Goal: Find specific page/section: Find specific page/section

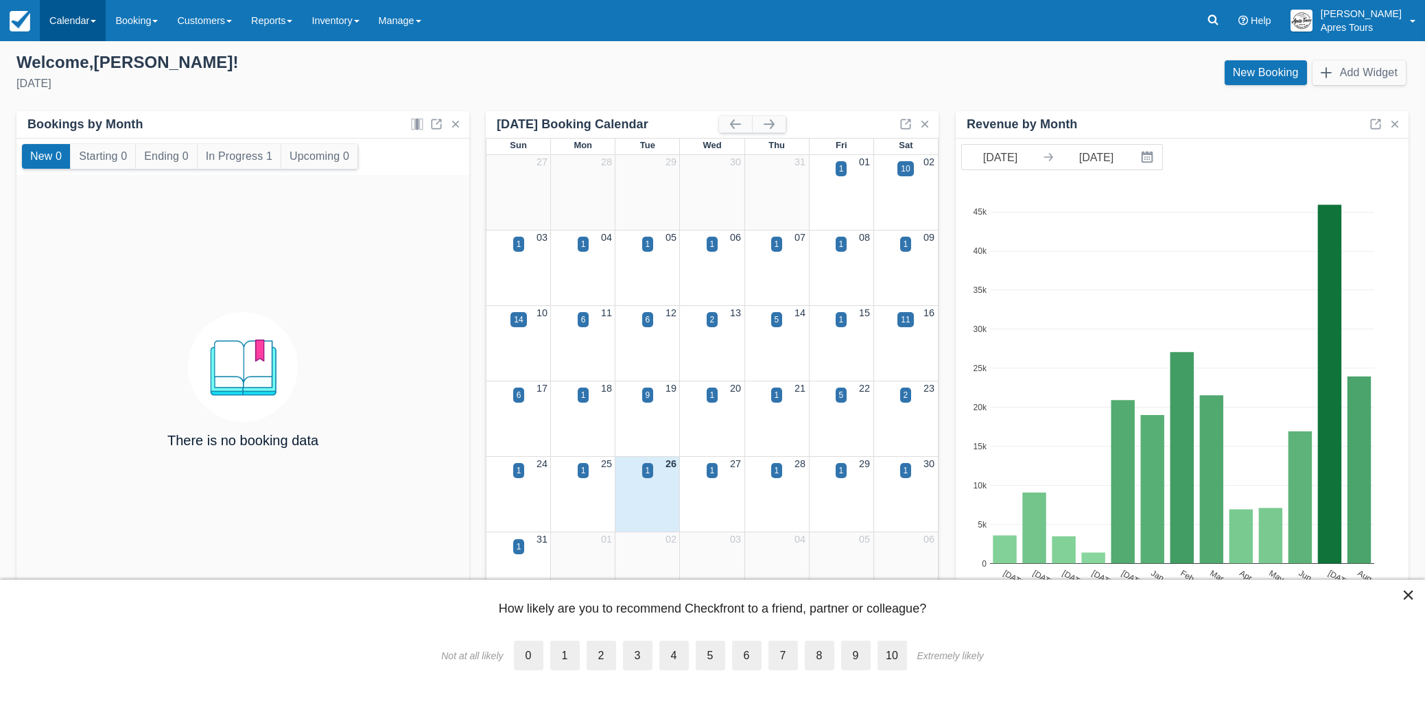
click at [73, 23] on link "Calendar" at bounding box center [73, 20] width 66 height 41
click at [66, 135] on link "Month" at bounding box center [94, 129] width 108 height 29
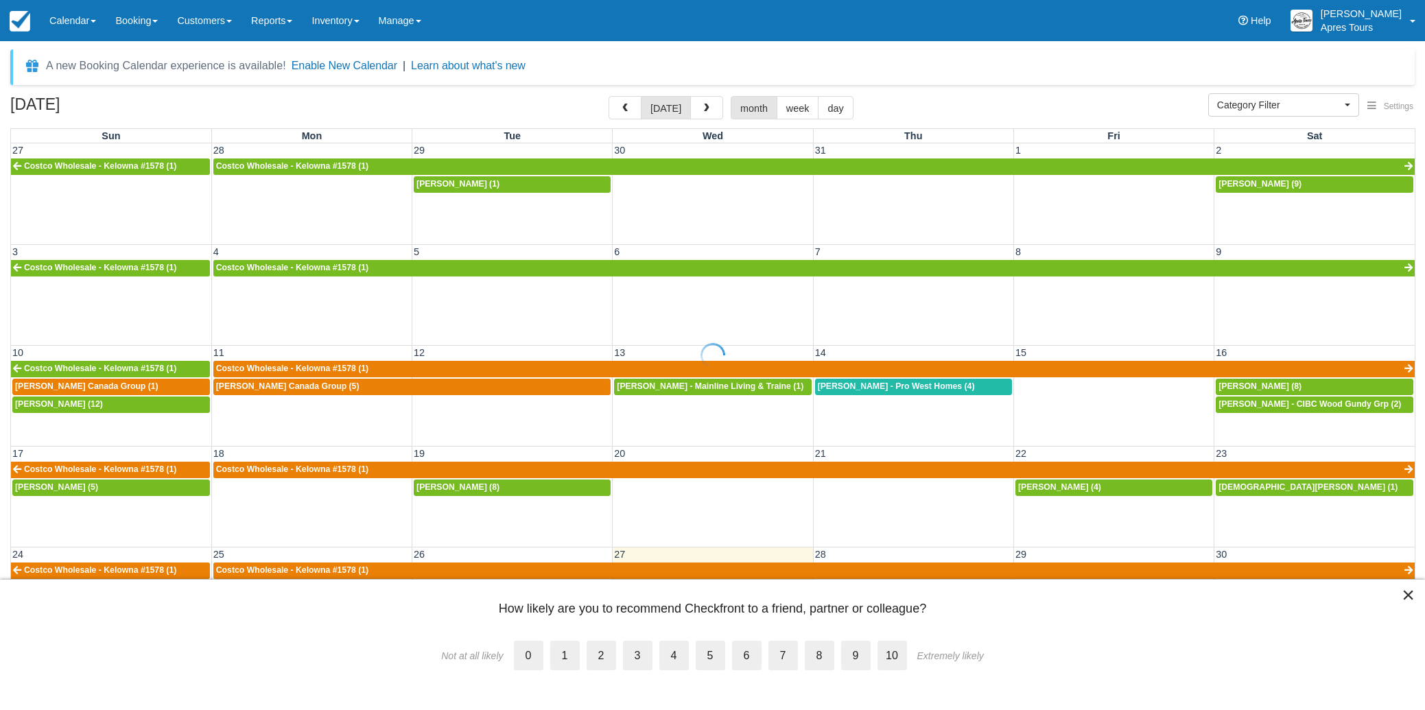
select select
click at [707, 113] on span "button" at bounding box center [707, 109] width 10 height 10
